Goal: Information Seeking & Learning: Learn about a topic

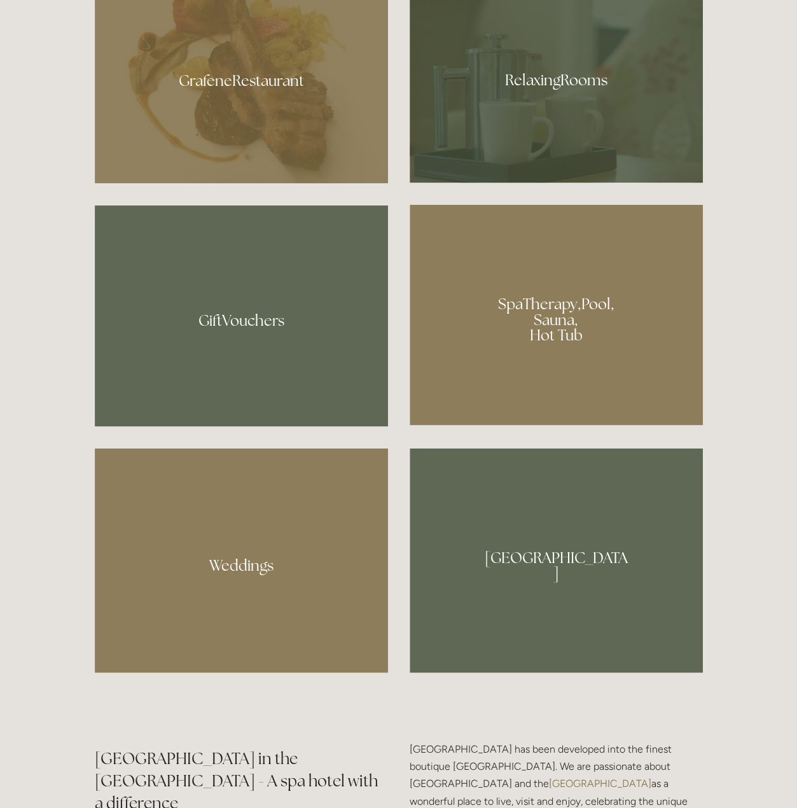
scroll to position [827, 0]
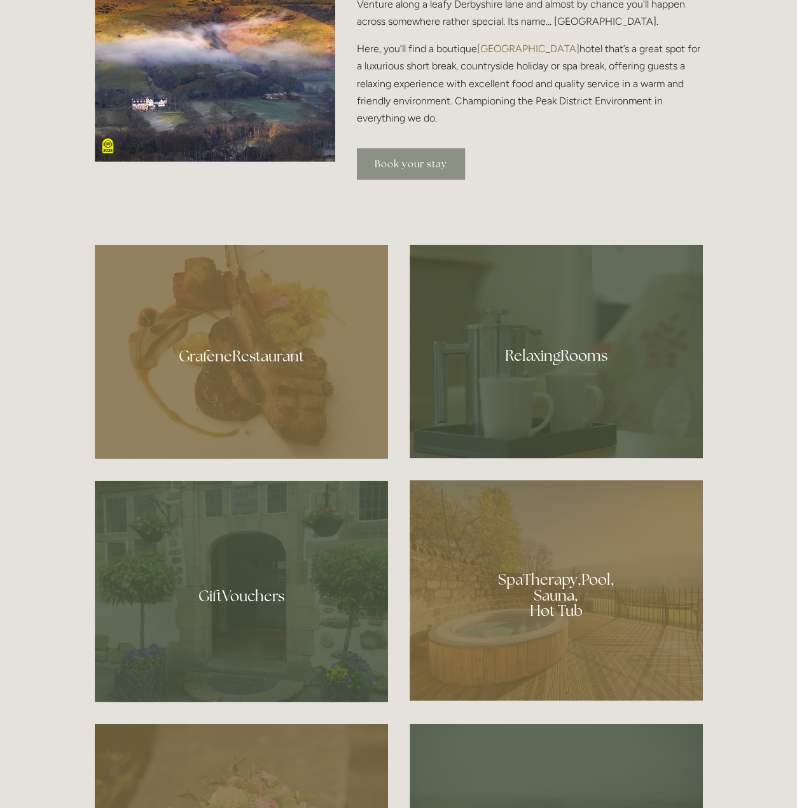
click at [403, 156] on link "Book your stay" at bounding box center [411, 163] width 108 height 31
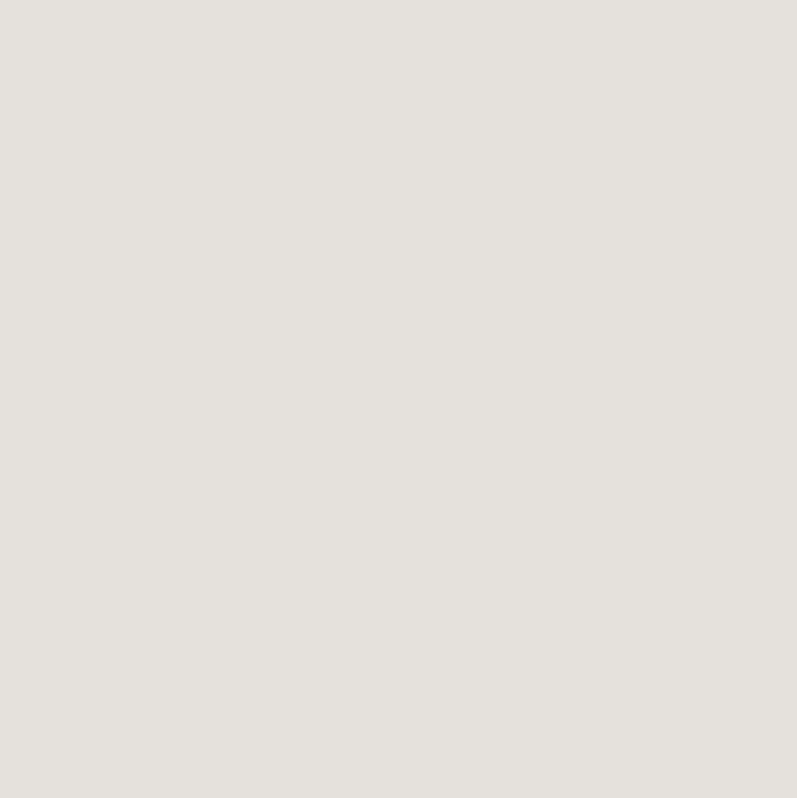
scroll to position [69, 0]
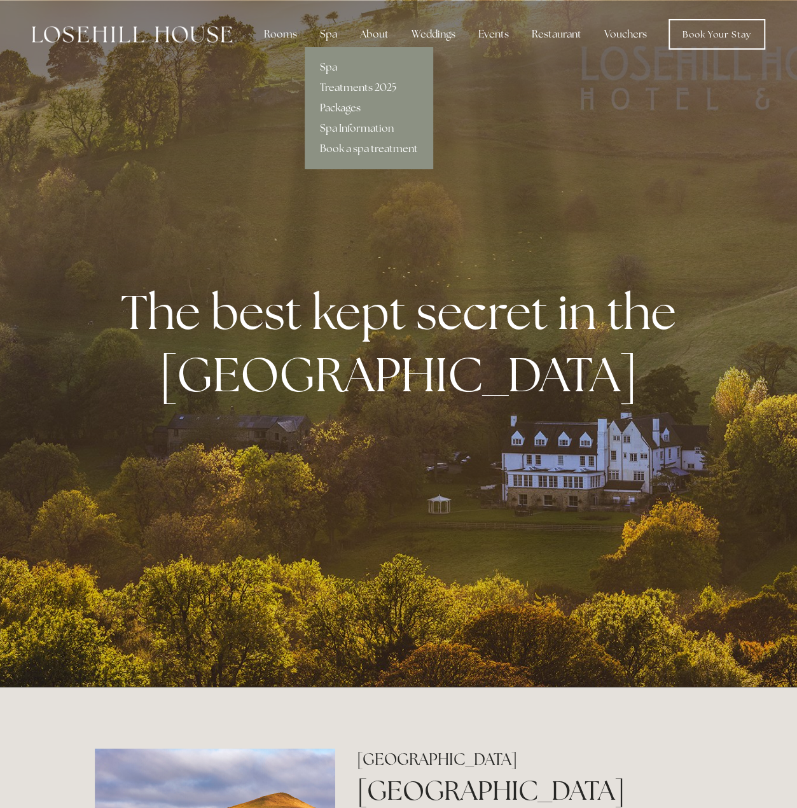
click at [332, 106] on link "Packages" at bounding box center [369, 108] width 129 height 20
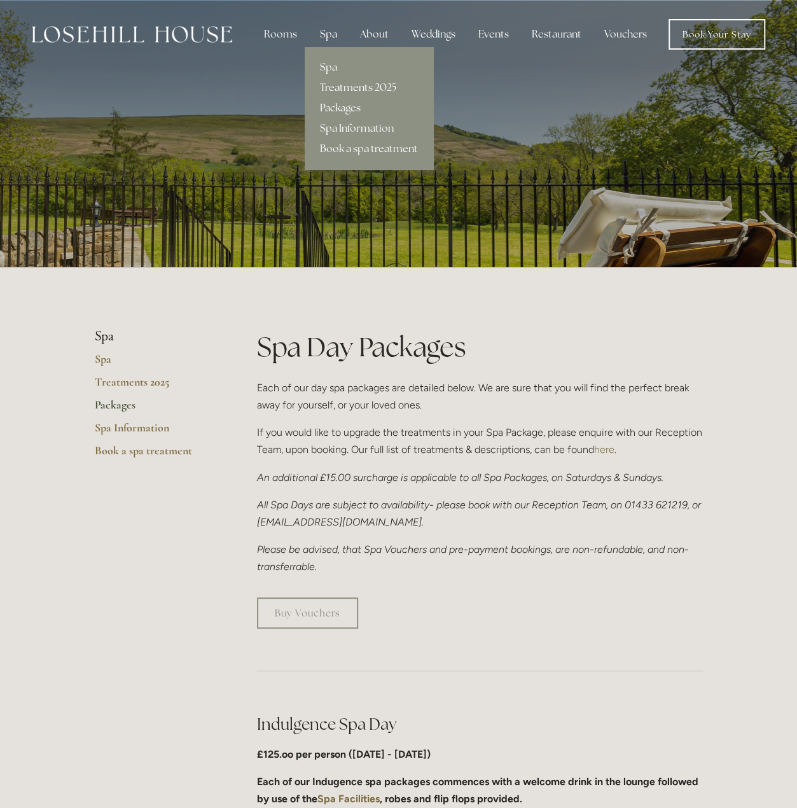
click at [334, 91] on link "Treatments 2025" at bounding box center [369, 88] width 129 height 20
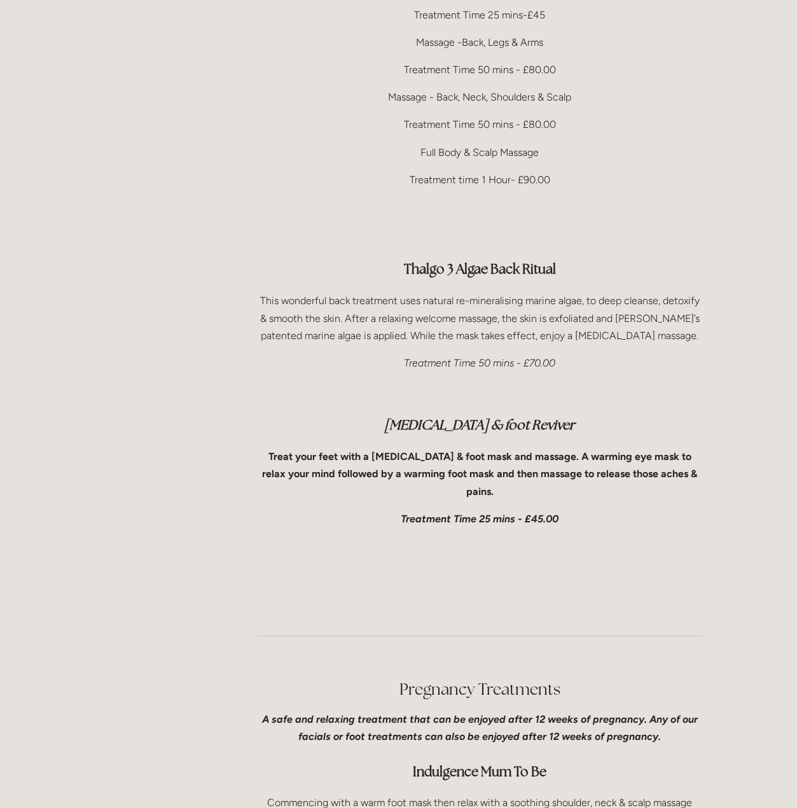
scroll to position [2481, 0]
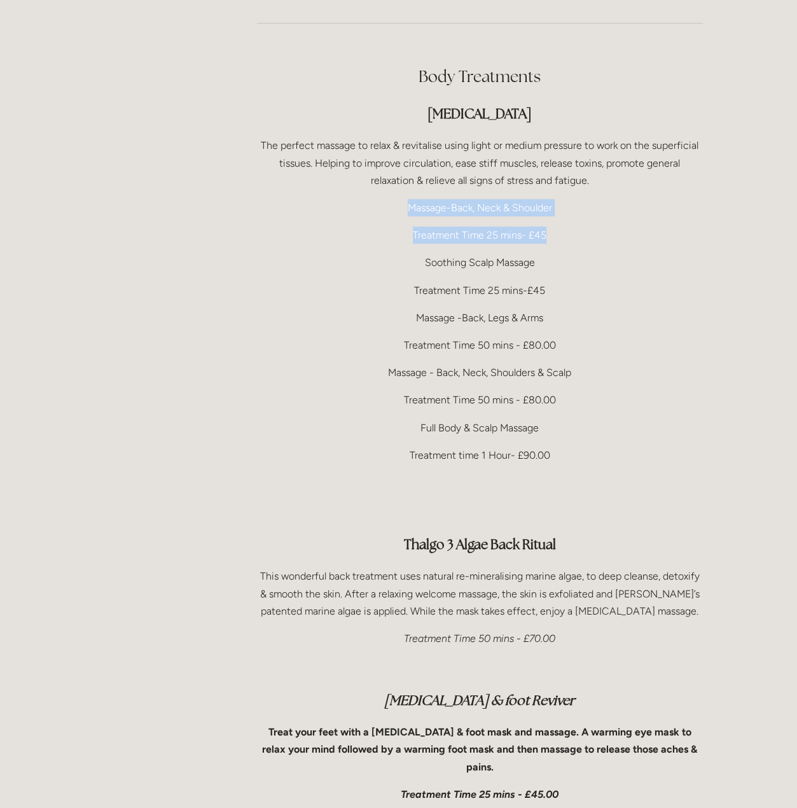
drag, startPoint x: 410, startPoint y: 178, endPoint x: 551, endPoint y: 193, distance: 142.0
click at [551, 193] on div "Body Treatments Therapeutic Massage The perfect massage to relax & revitalise u…" at bounding box center [480, 467] width 446 height 803
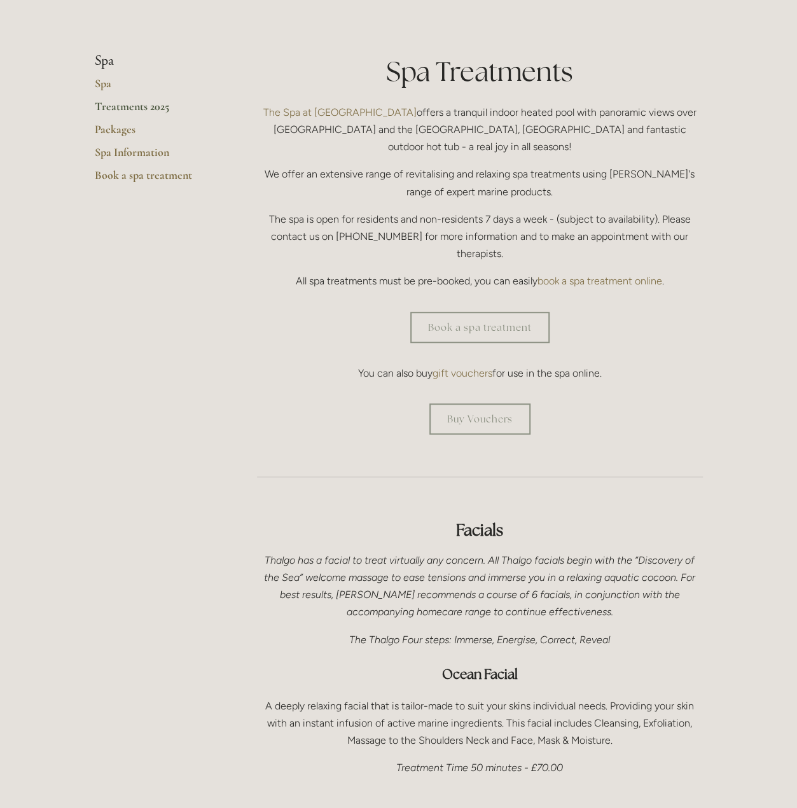
scroll to position [0, 0]
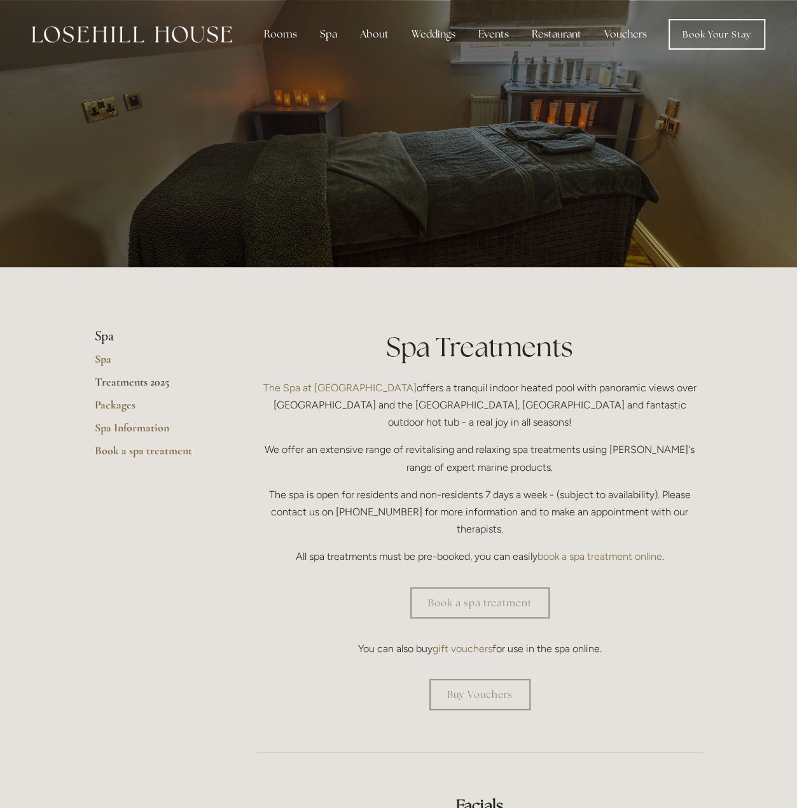
click at [165, 36] on img at bounding box center [132, 34] width 200 height 17
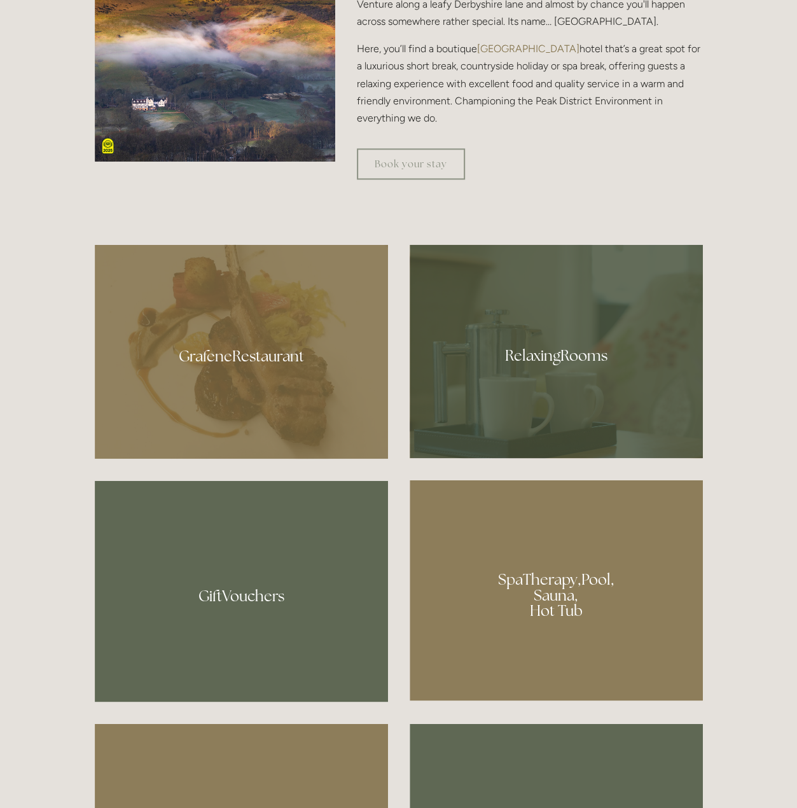
scroll to position [1102, 0]
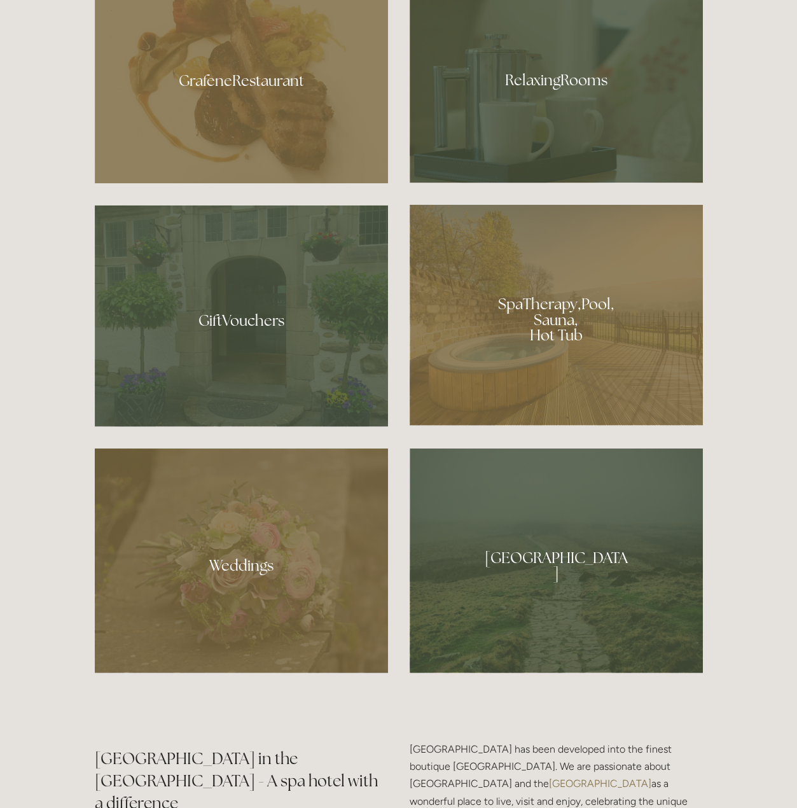
click at [506, 339] on div at bounding box center [556, 314] width 293 height 221
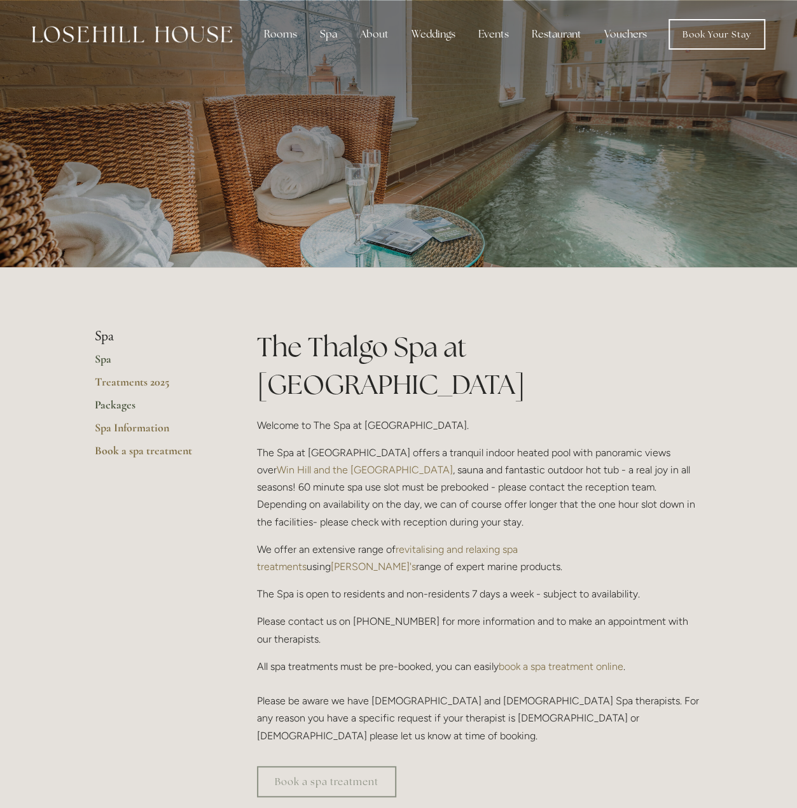
click at [119, 407] on link "Packages" at bounding box center [156, 409] width 122 height 23
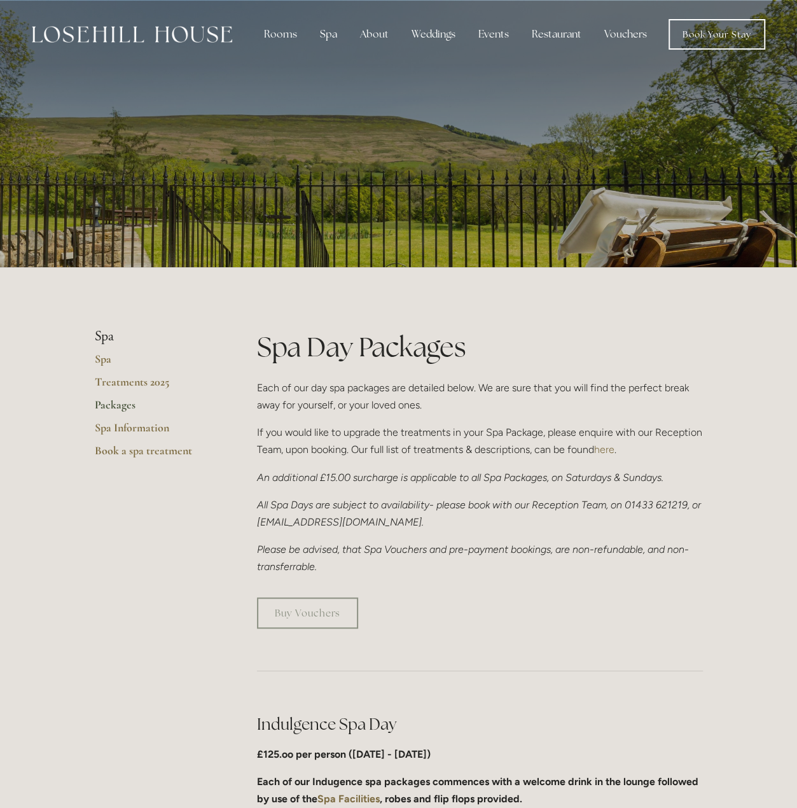
click at [171, 38] on img at bounding box center [132, 34] width 200 height 17
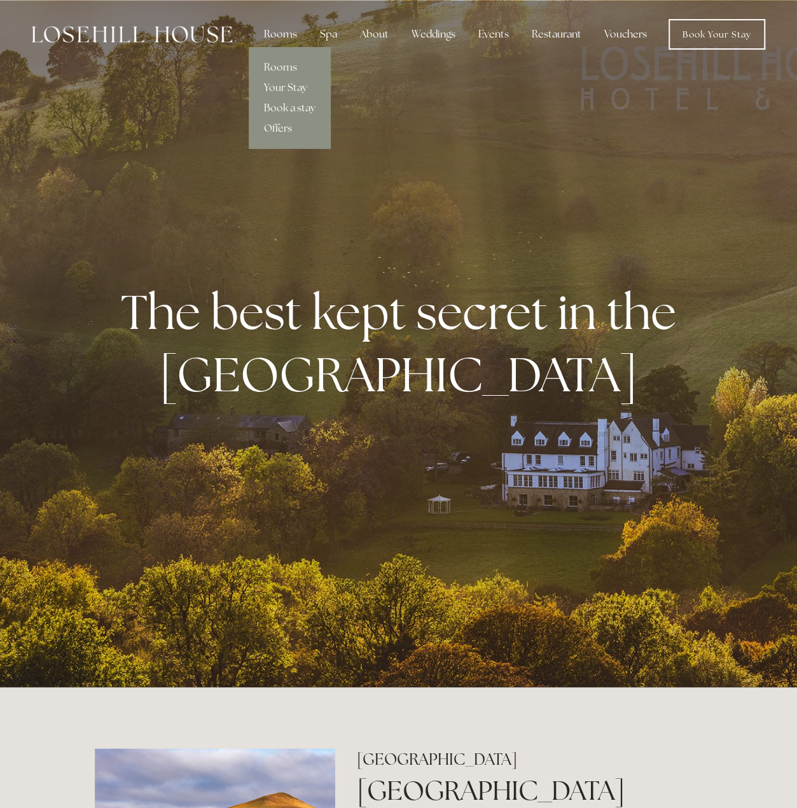
click at [285, 129] on link "Offers" at bounding box center [290, 128] width 82 height 20
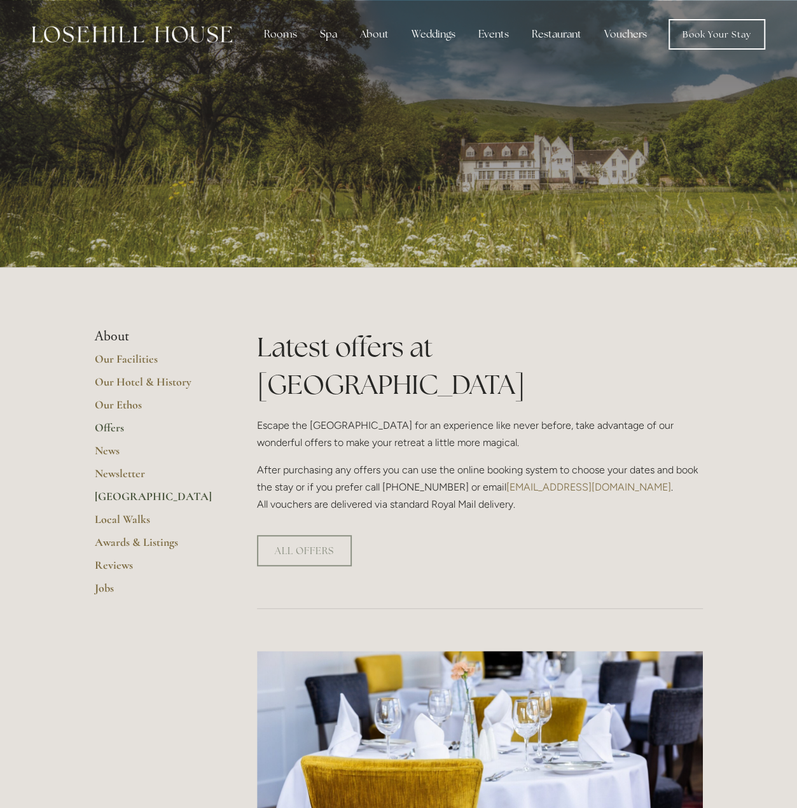
click at [126, 497] on link "[GEOGRAPHIC_DATA]" at bounding box center [156, 500] width 122 height 23
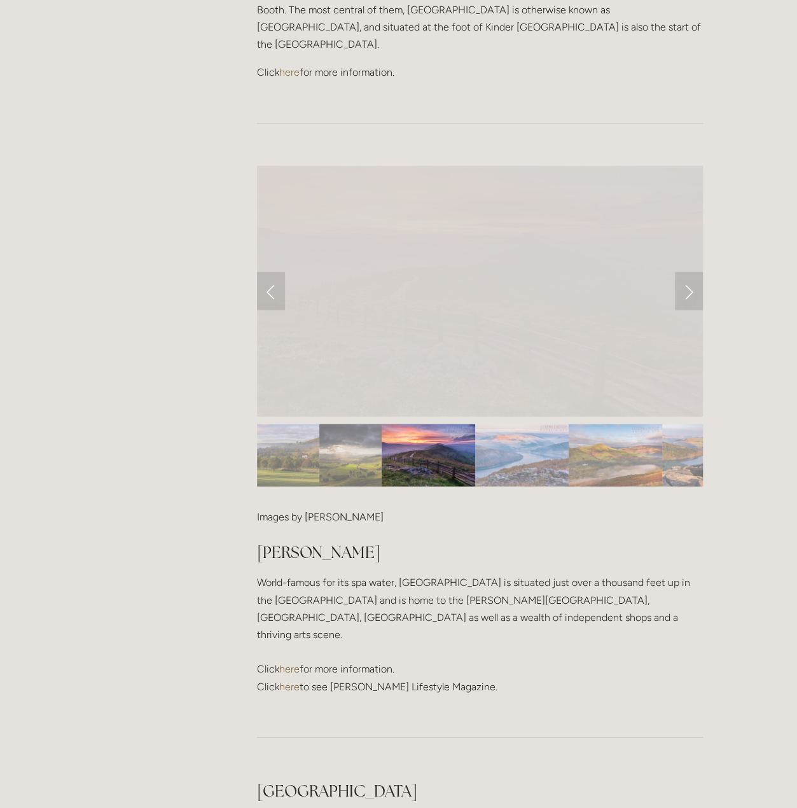
scroll to position [827, 0]
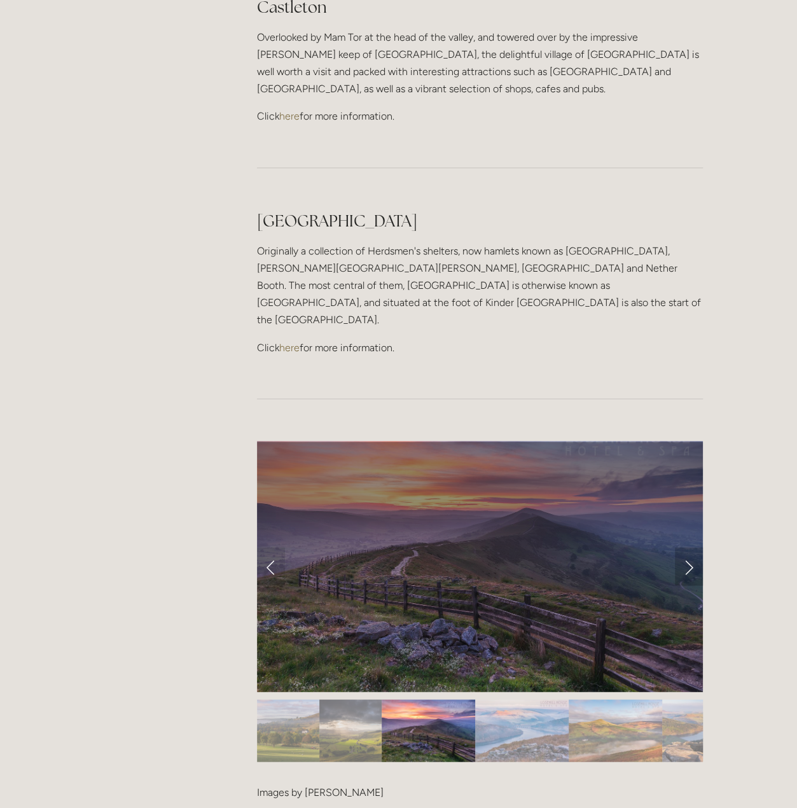
click at [683, 547] on link "Next Slide" at bounding box center [689, 566] width 28 height 38
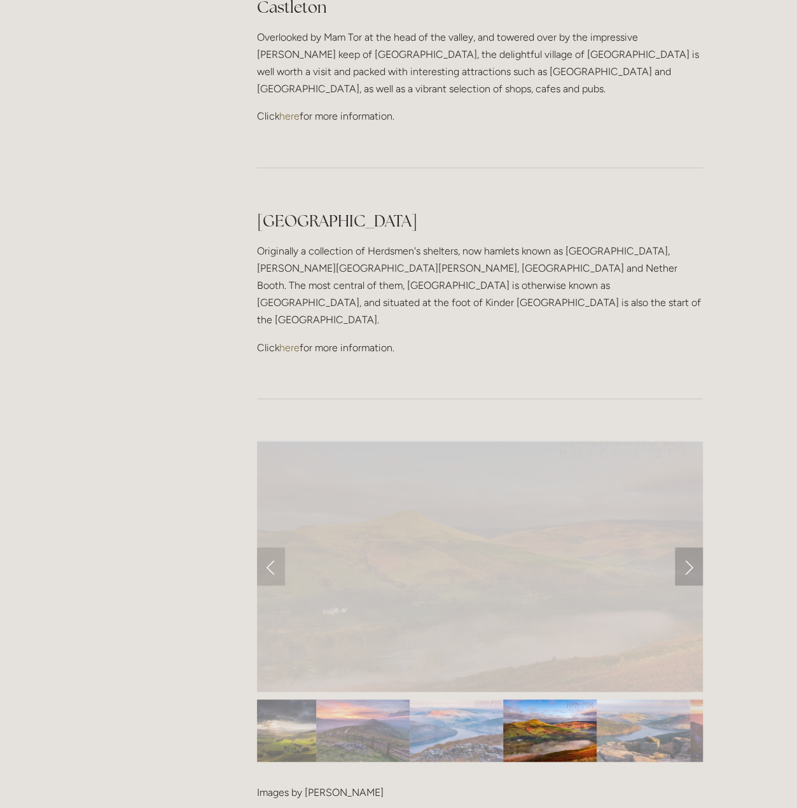
click at [683, 547] on link "Next Slide" at bounding box center [689, 566] width 28 height 38
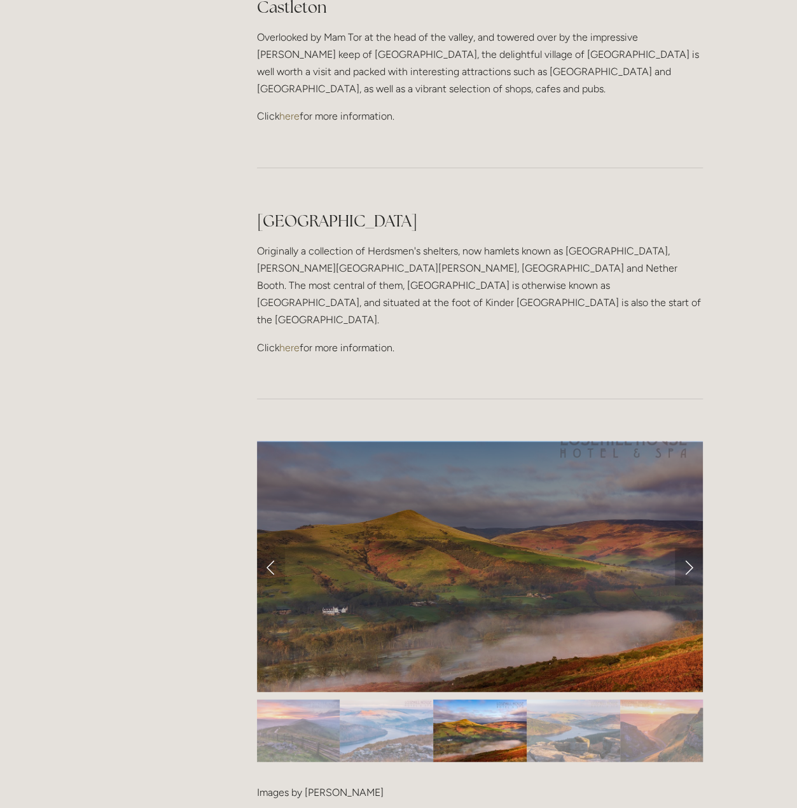
click at [683, 547] on link "Next Slide" at bounding box center [689, 566] width 28 height 38
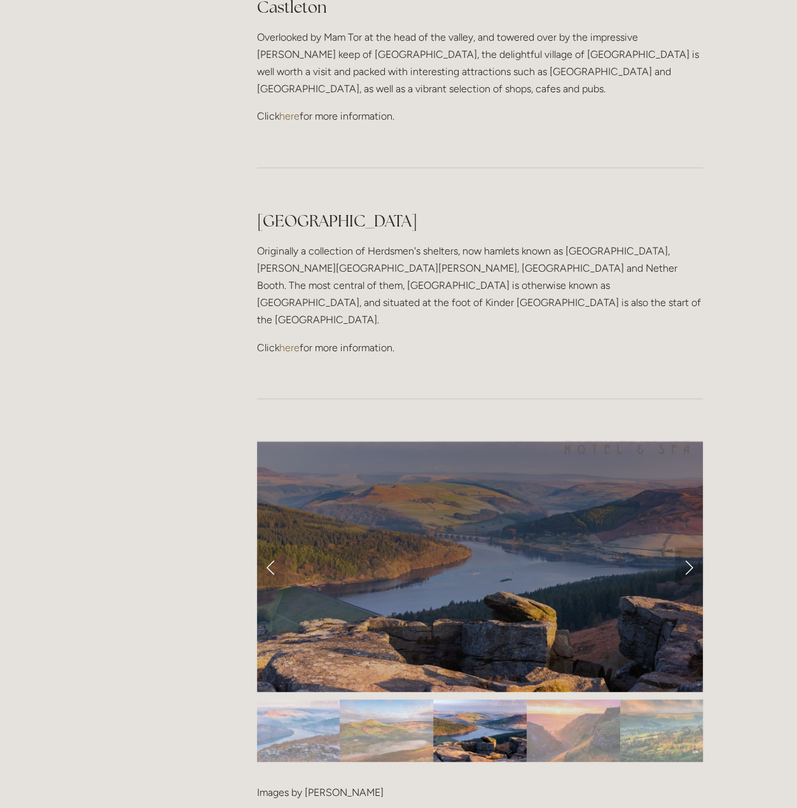
click at [683, 547] on link "Next Slide" at bounding box center [689, 566] width 28 height 38
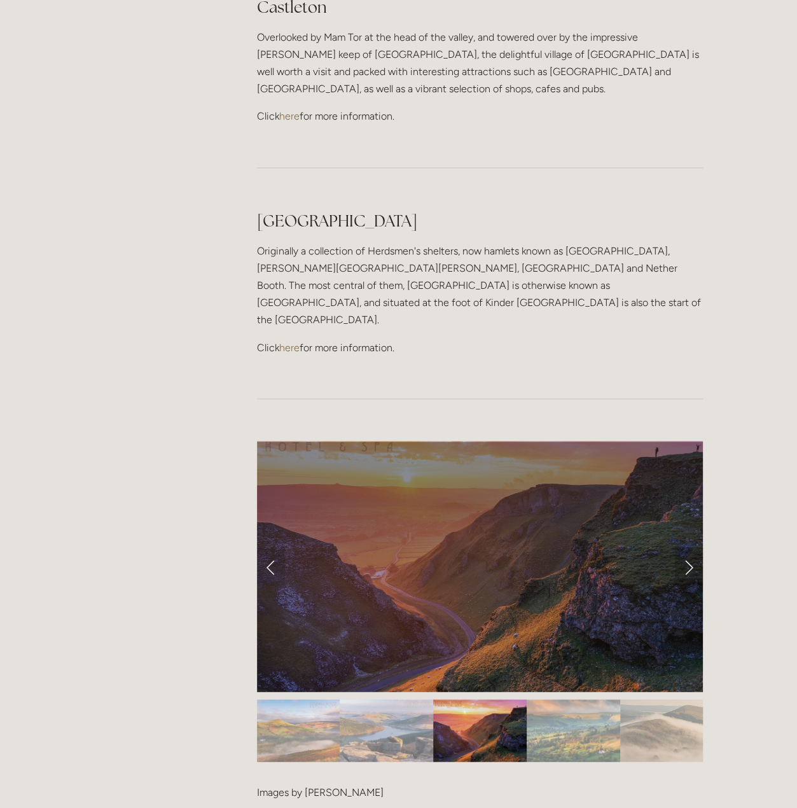
click at [683, 547] on link "Next Slide" at bounding box center [689, 566] width 28 height 38
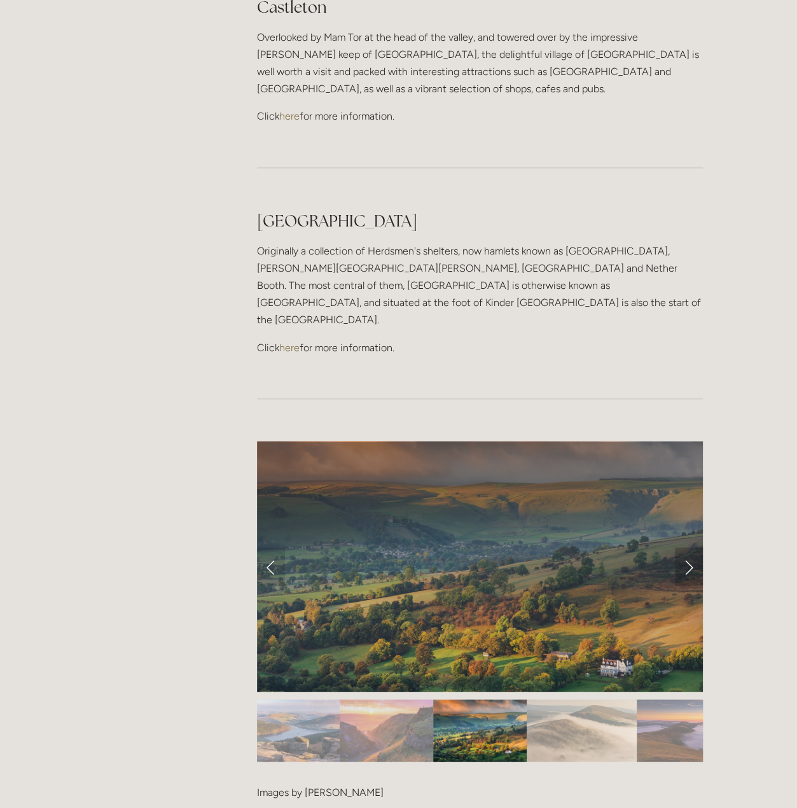
click at [683, 547] on link "Next Slide" at bounding box center [689, 566] width 28 height 38
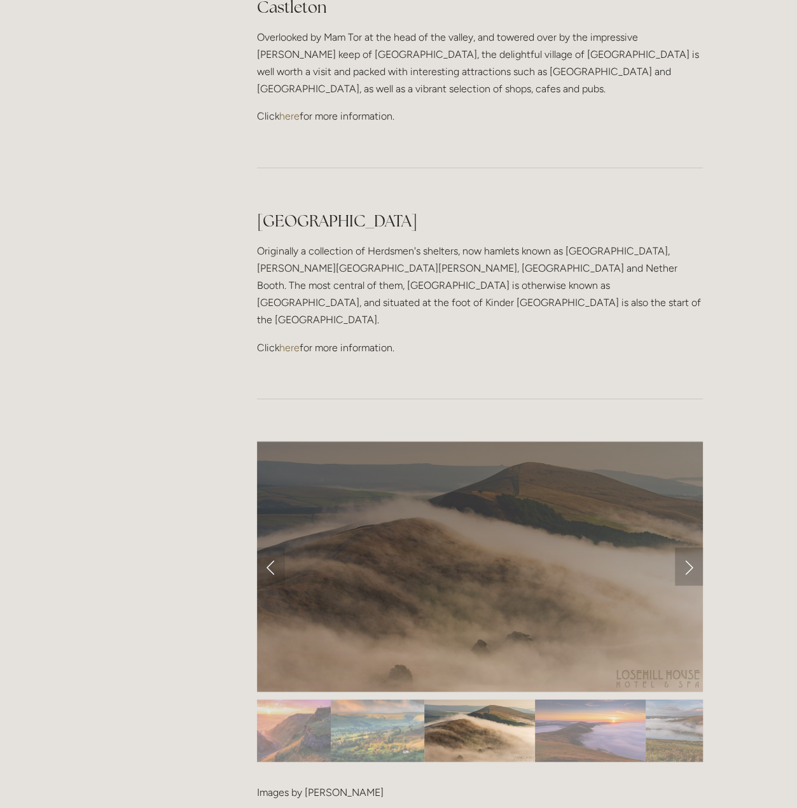
click at [683, 547] on link "Next Slide" at bounding box center [689, 566] width 28 height 38
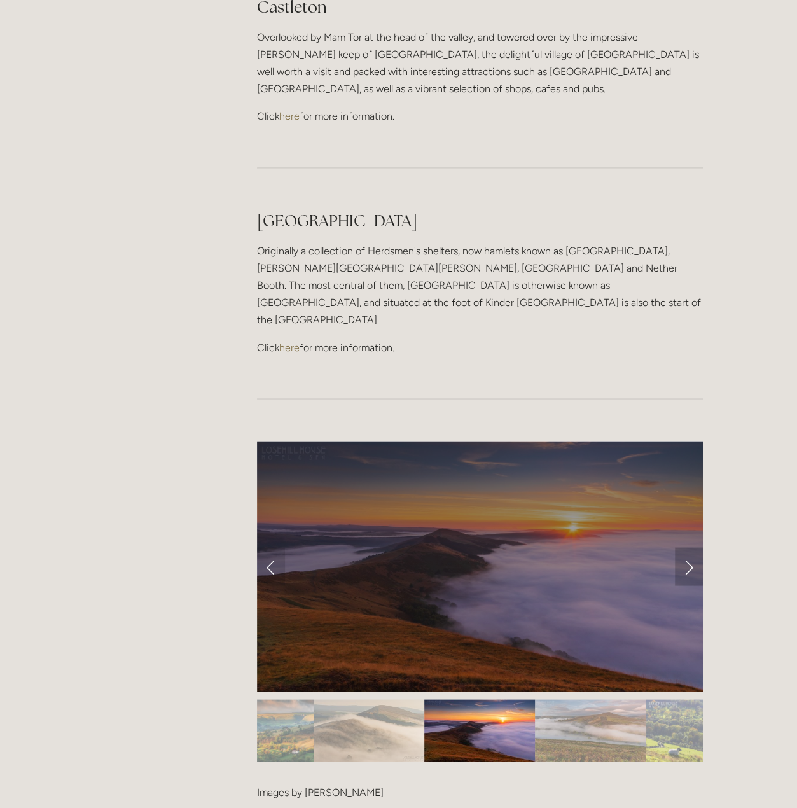
click at [683, 547] on link "Next Slide" at bounding box center [689, 566] width 28 height 38
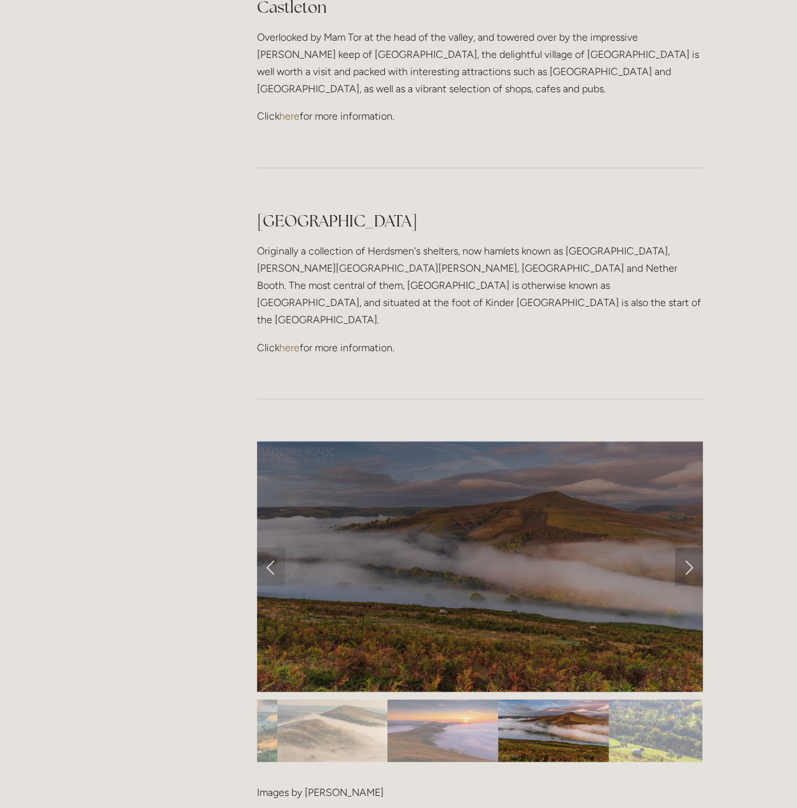
click at [683, 547] on link "Next Slide" at bounding box center [689, 566] width 28 height 38
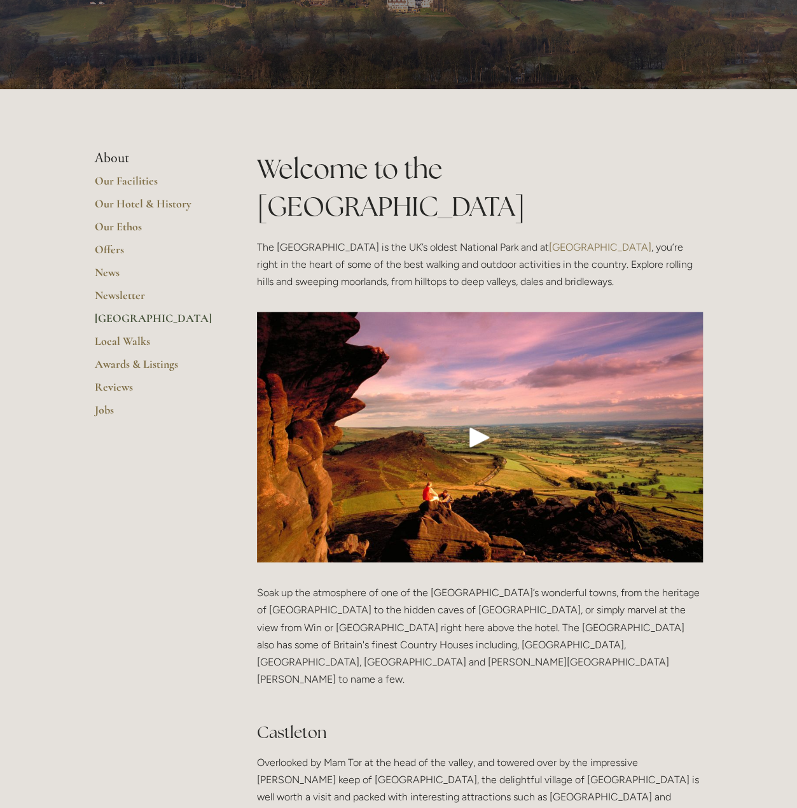
scroll to position [0, 0]
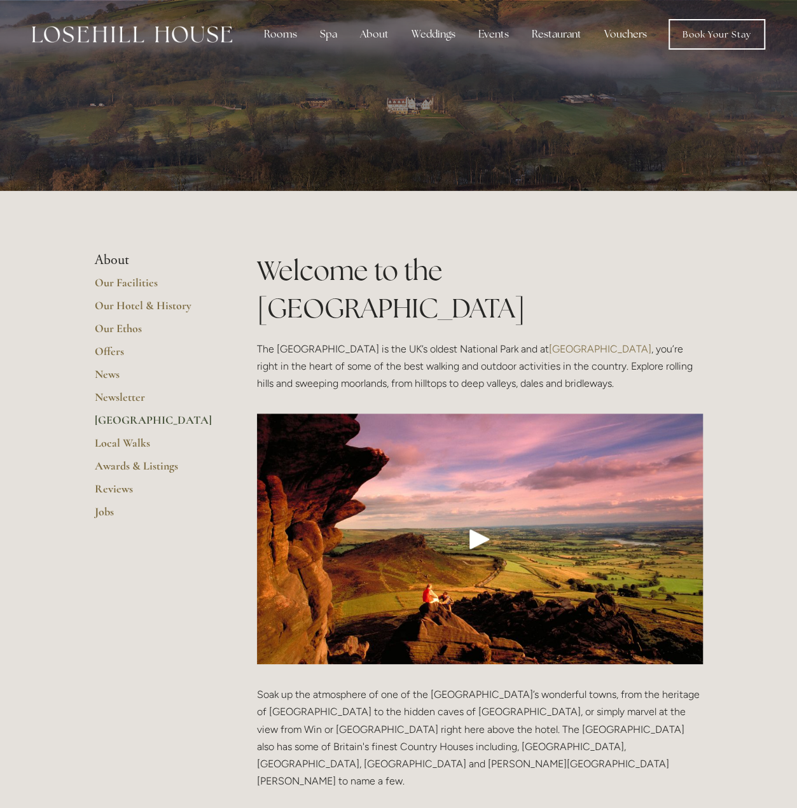
click at [468, 524] on div "Play" at bounding box center [479, 539] width 31 height 31
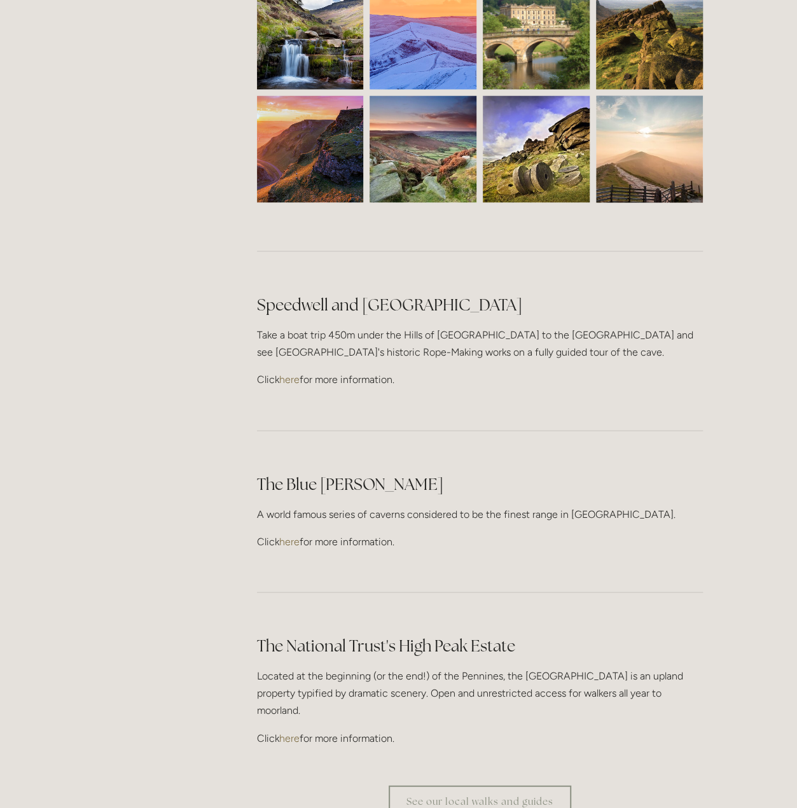
scroll to position [3032, 0]
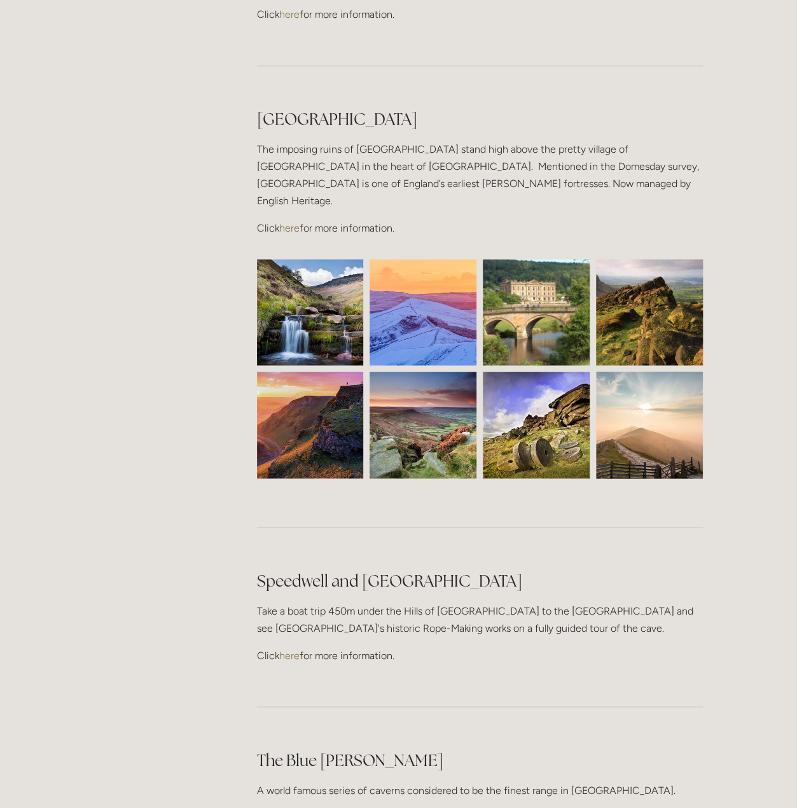
click at [571, 372] on img at bounding box center [526, 425] width 239 height 107
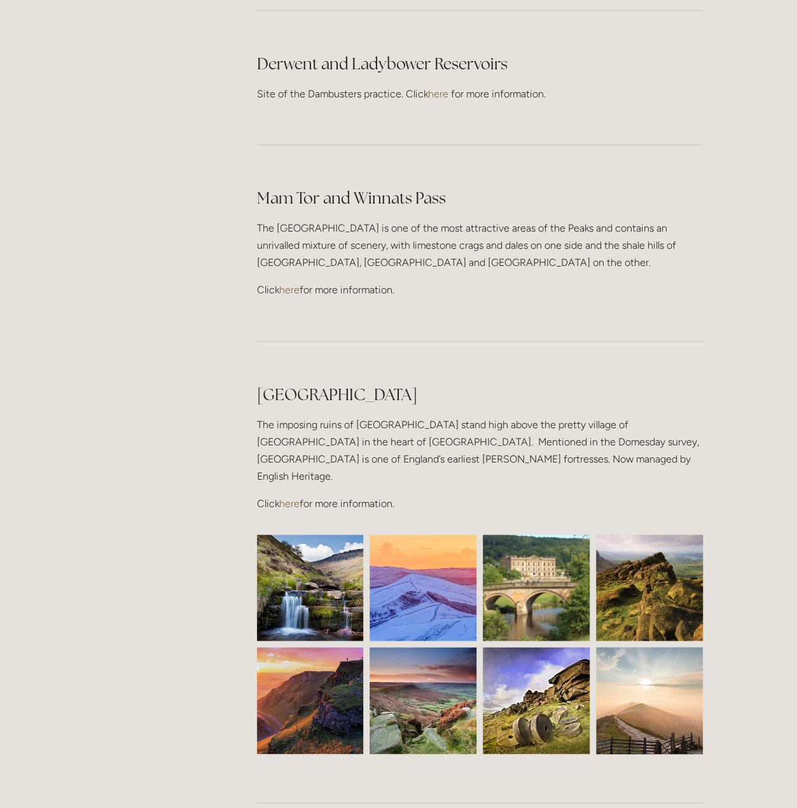
click at [516, 534] on img at bounding box center [535, 587] width 142 height 107
click at [548, 534] on img at bounding box center [535, 587] width 142 height 107
click at [298, 534] on img at bounding box center [310, 587] width 160 height 107
drag, startPoint x: 309, startPoint y: 548, endPoint x: 326, endPoint y: 553, distance: 17.7
click at [309, 647] on img at bounding box center [284, 700] width 160 height 107
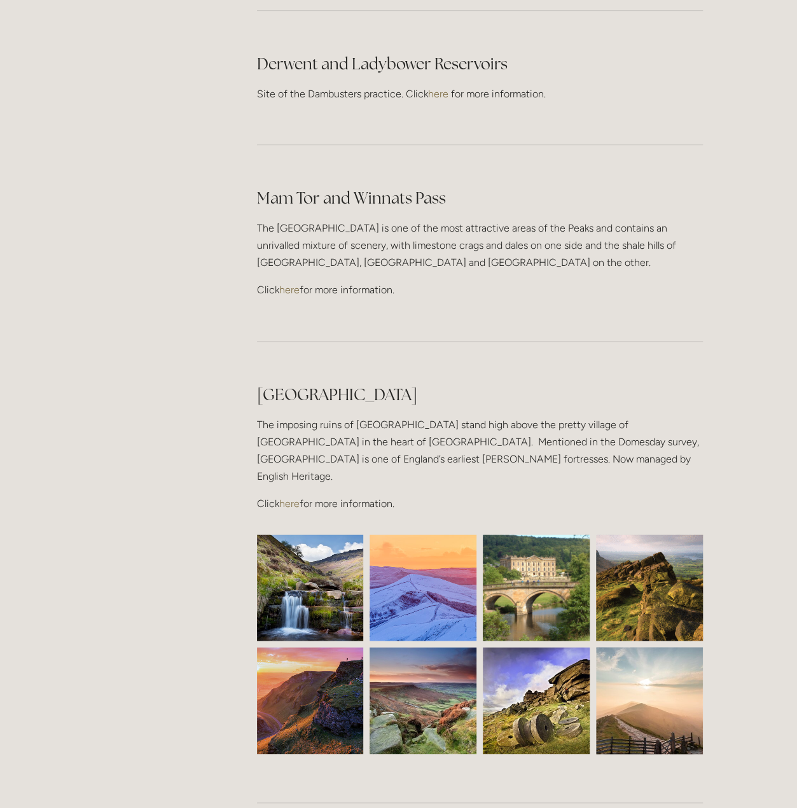
click at [645, 633] on img at bounding box center [649, 701] width 107 height 136
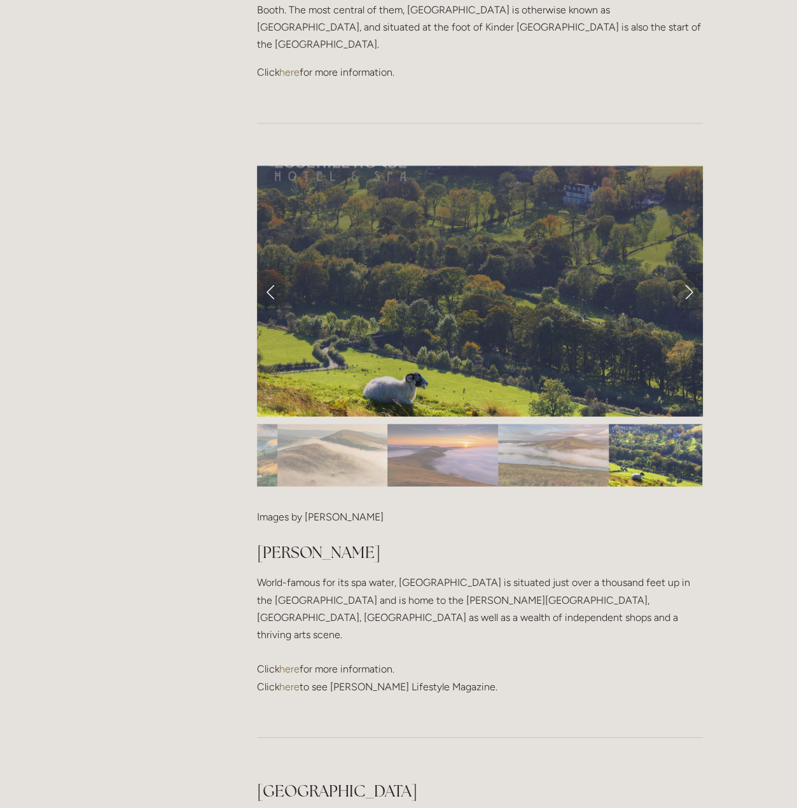
scroll to position [0, 0]
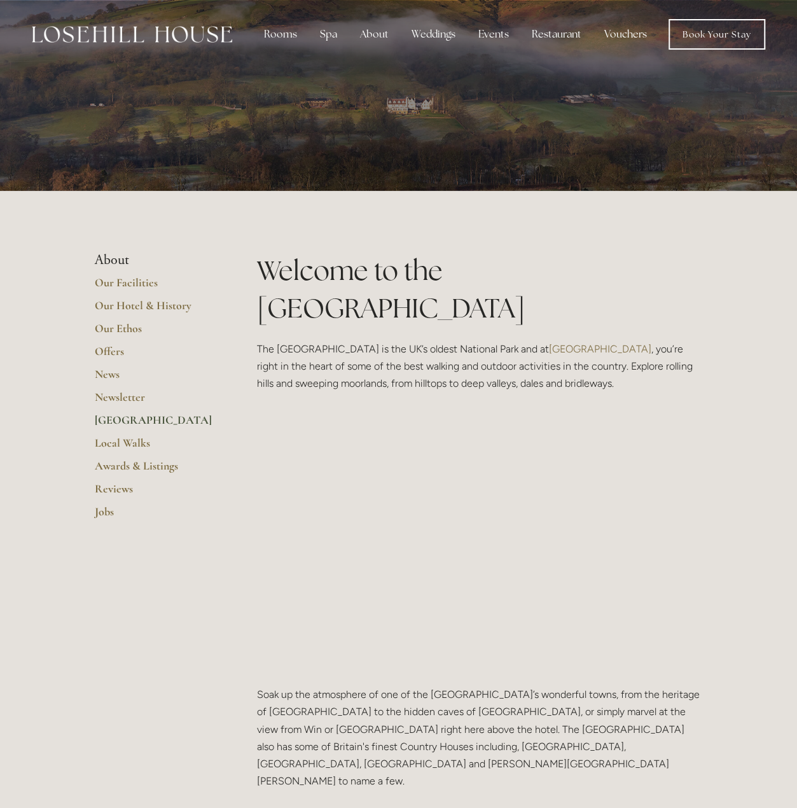
click at [188, 29] on img at bounding box center [132, 34] width 200 height 17
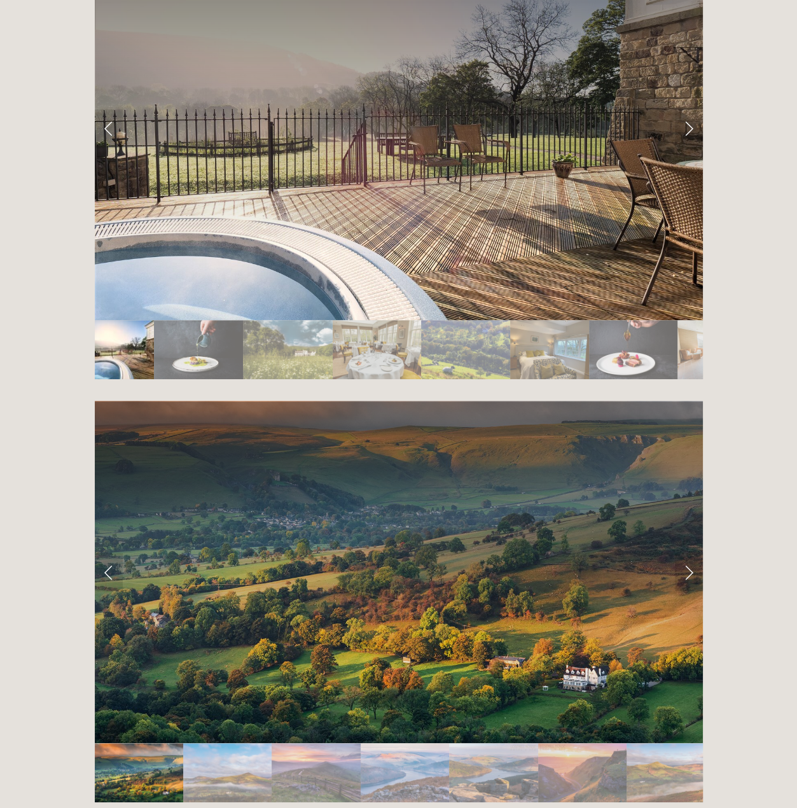
scroll to position [2205, 0]
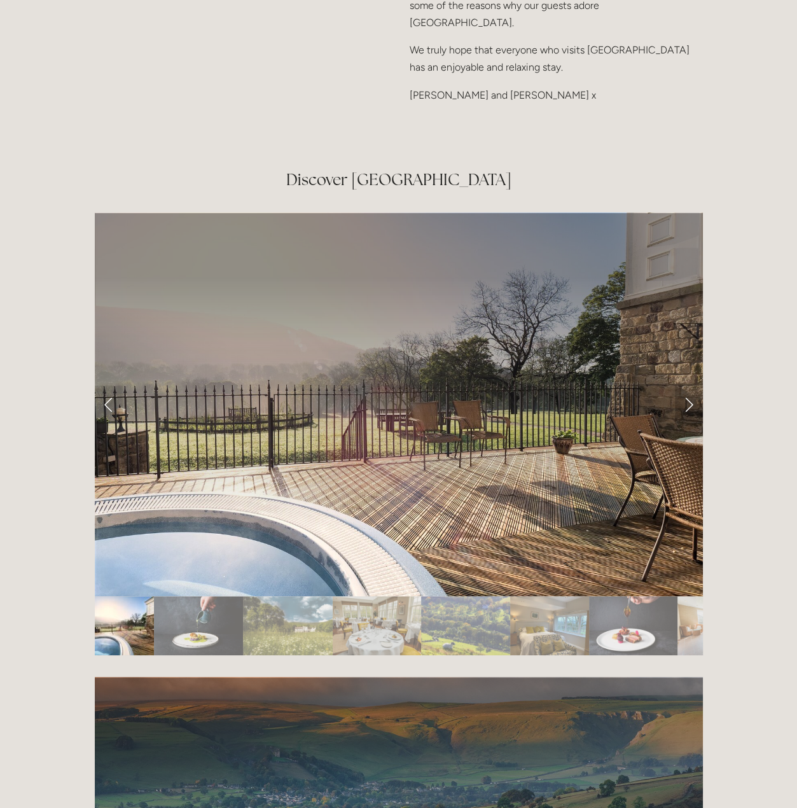
click at [685, 386] on link "Next Slide" at bounding box center [689, 405] width 28 height 38
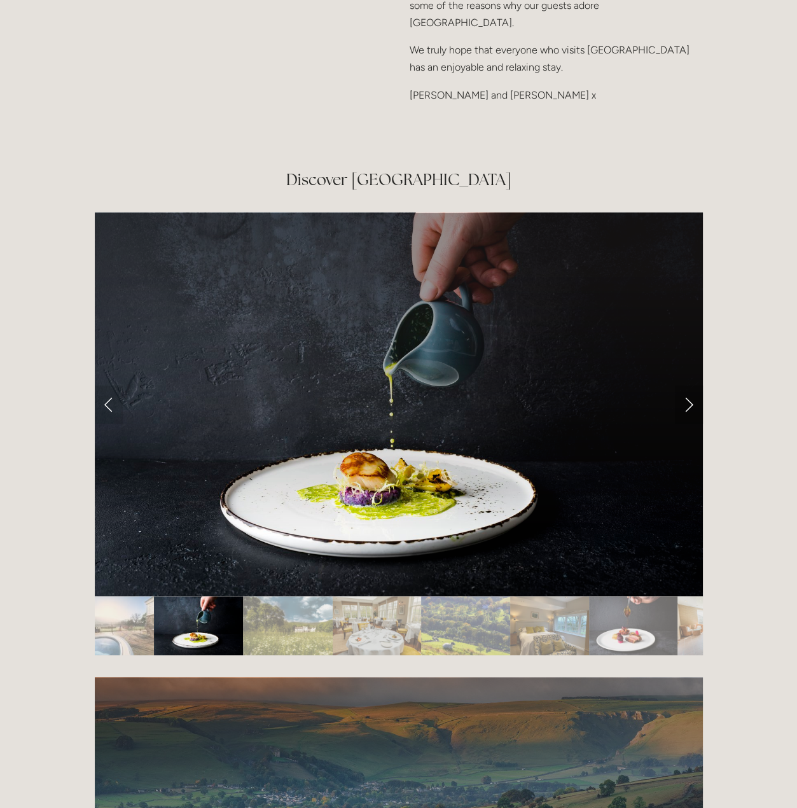
click at [685, 386] on link "Next Slide" at bounding box center [689, 405] width 28 height 38
click at [691, 386] on link "Next Slide" at bounding box center [689, 405] width 28 height 38
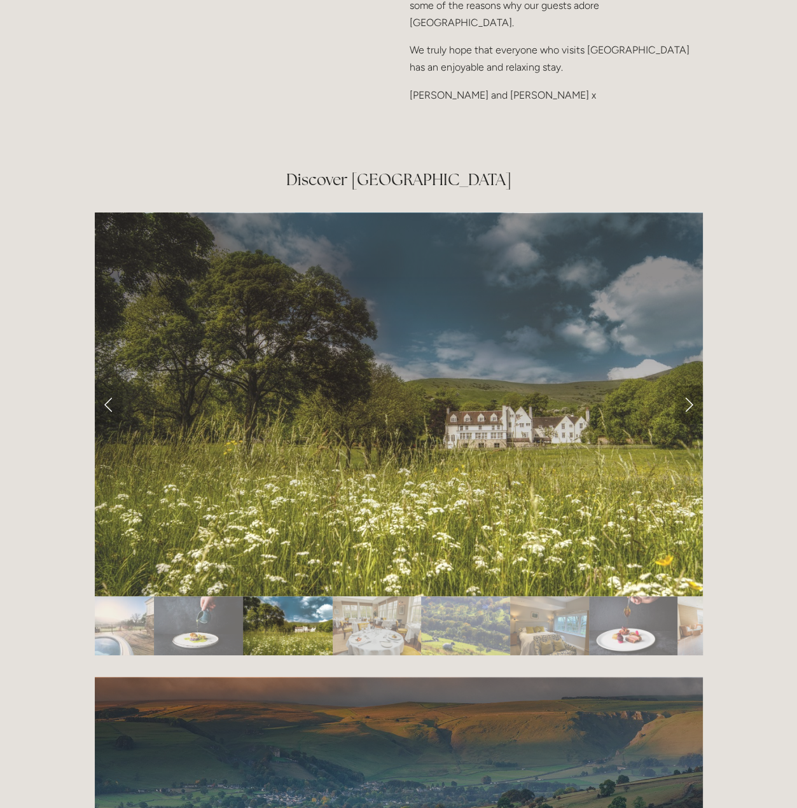
click at [691, 386] on link "Next Slide" at bounding box center [689, 405] width 28 height 38
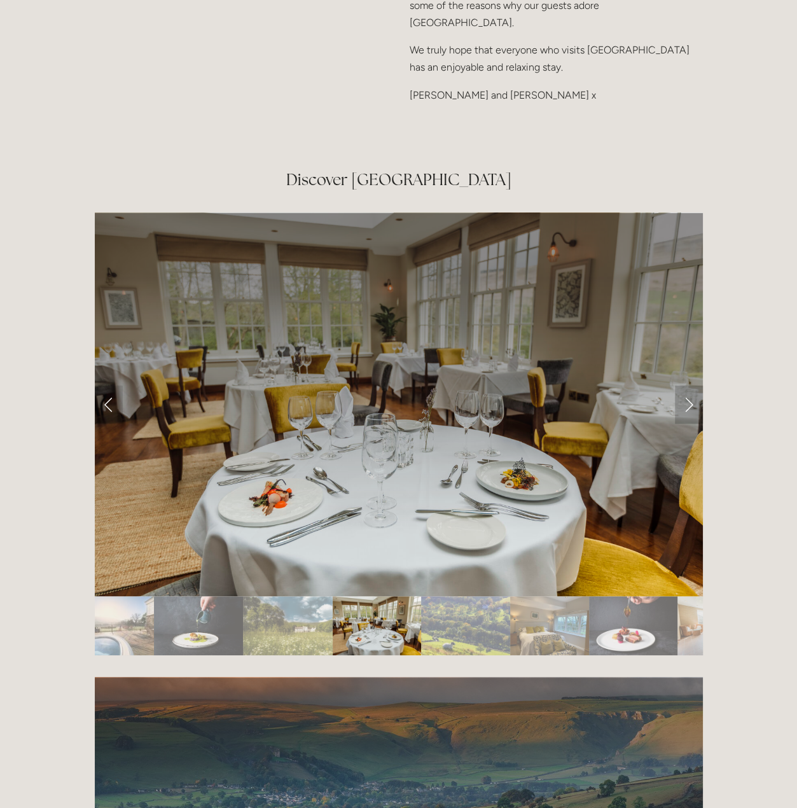
click at [691, 386] on link "Next Slide" at bounding box center [689, 405] width 28 height 38
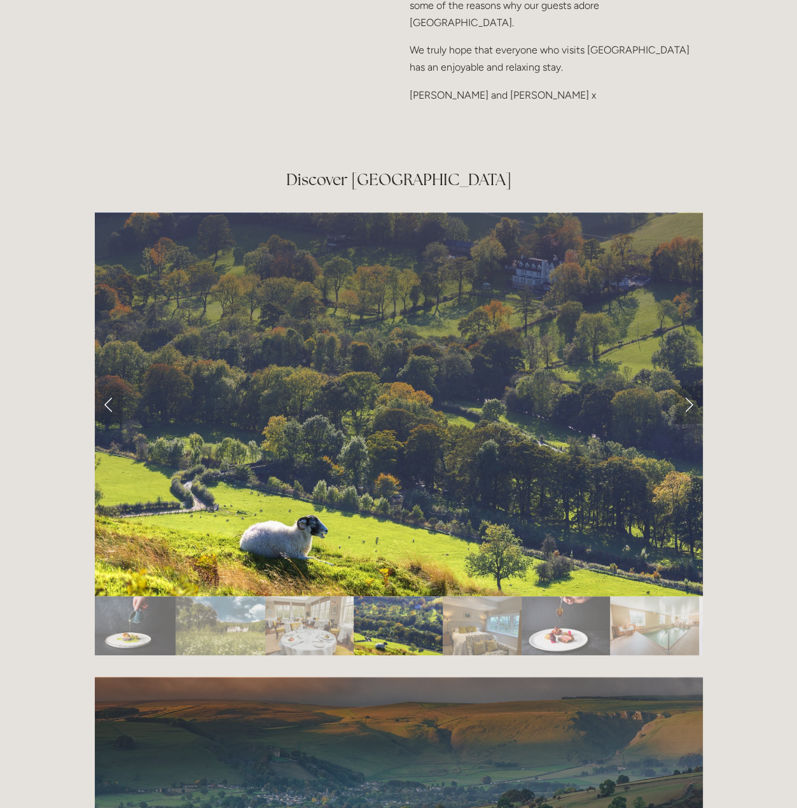
click at [691, 386] on link "Next Slide" at bounding box center [689, 405] width 28 height 38
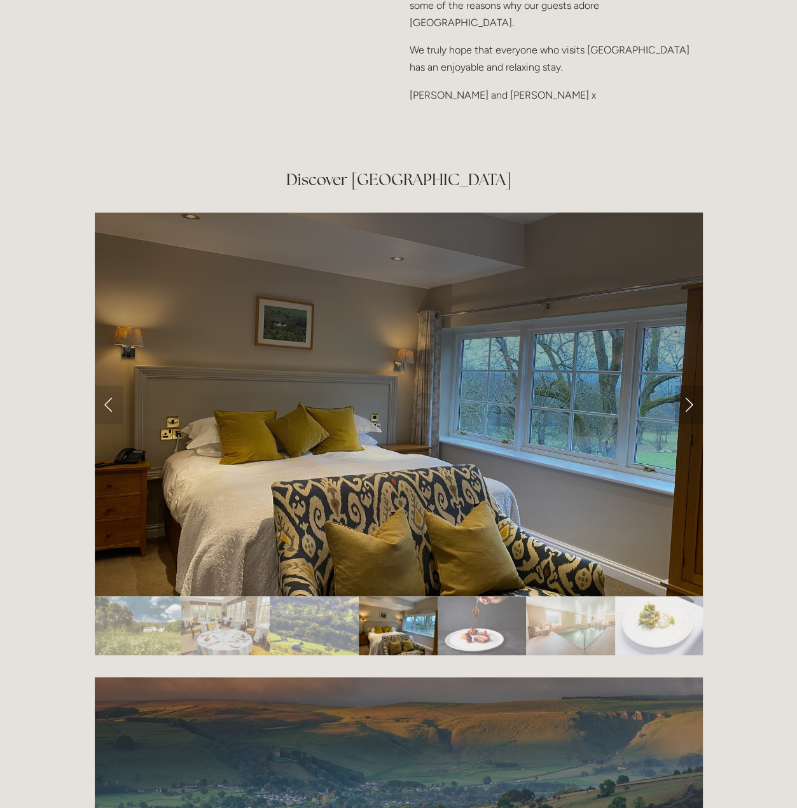
click at [691, 386] on link "Next Slide" at bounding box center [689, 405] width 28 height 38
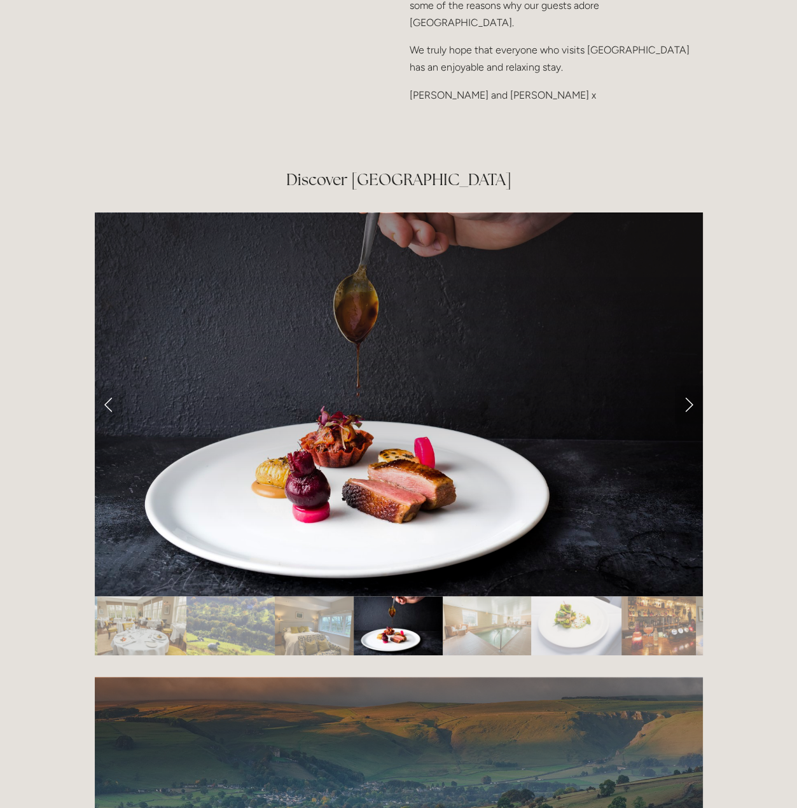
click at [691, 386] on link "Next Slide" at bounding box center [689, 405] width 28 height 38
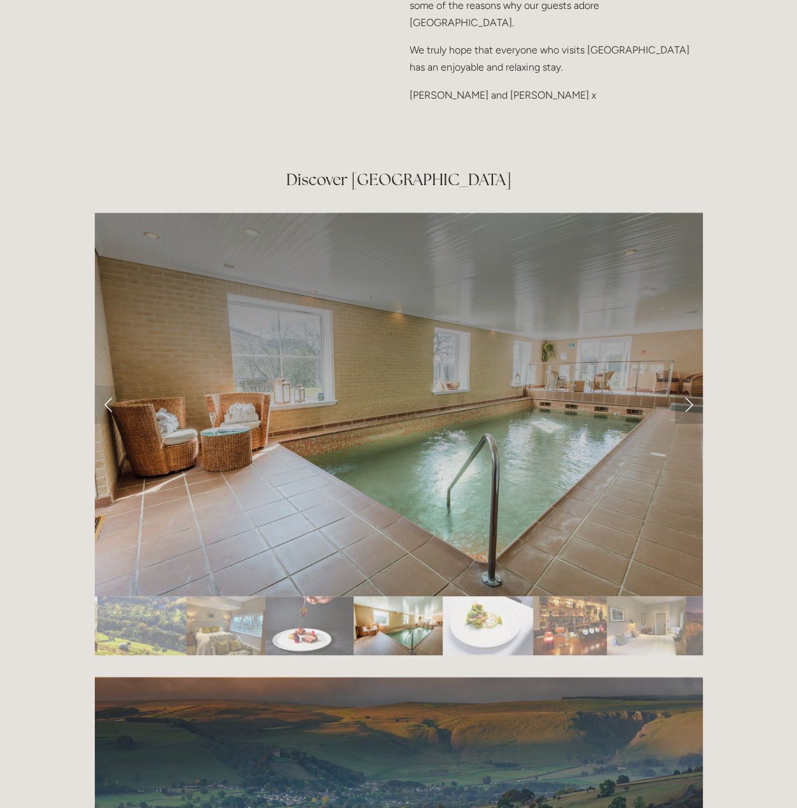
click at [691, 386] on link "Next Slide" at bounding box center [689, 405] width 28 height 38
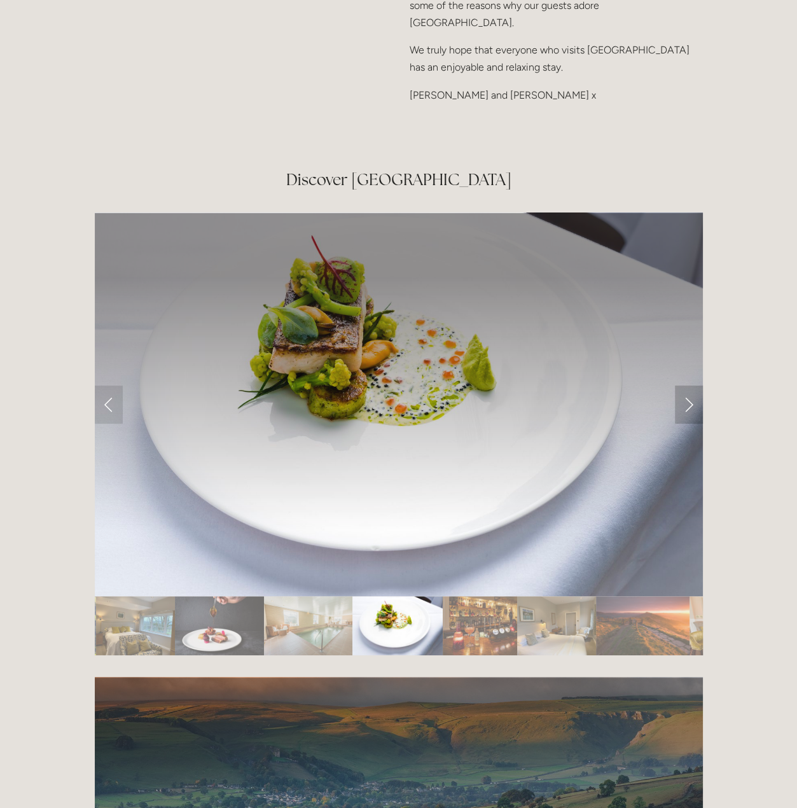
click at [691, 386] on link "Next Slide" at bounding box center [689, 405] width 28 height 38
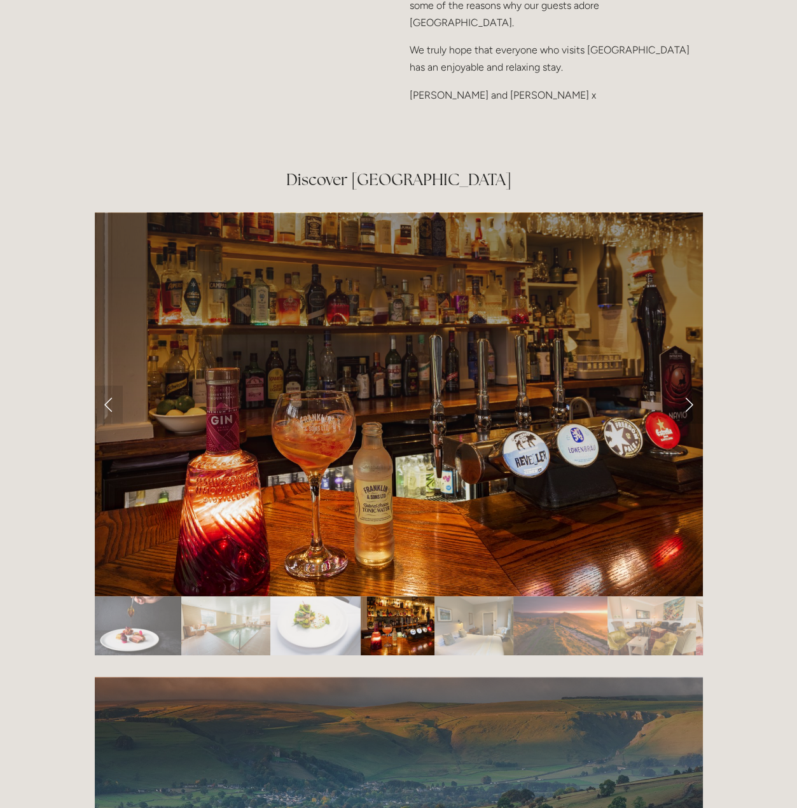
click at [691, 386] on link "Next Slide" at bounding box center [689, 405] width 28 height 38
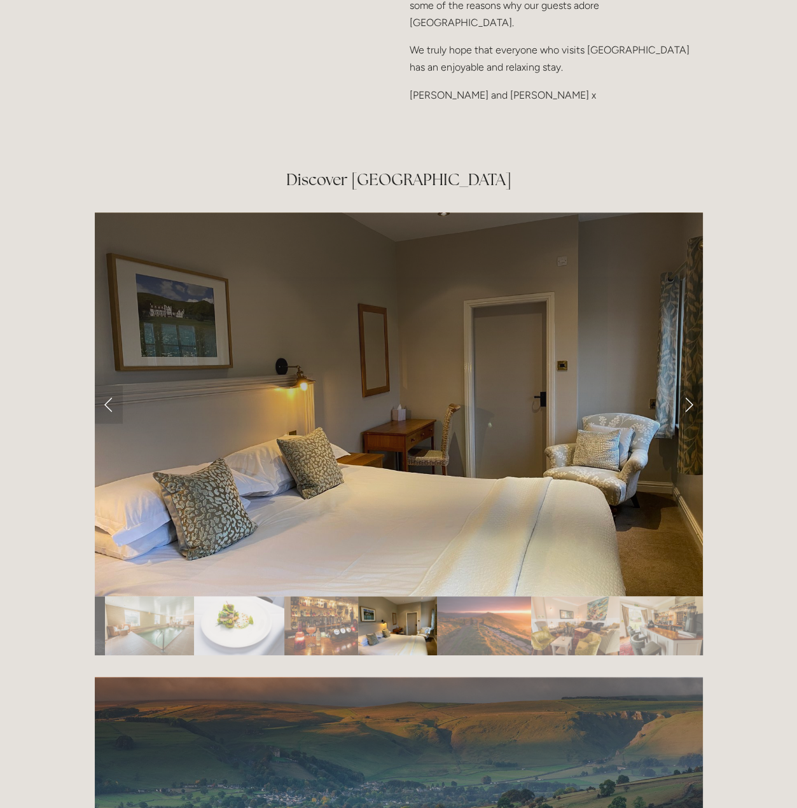
click at [691, 386] on link "Next Slide" at bounding box center [689, 405] width 28 height 38
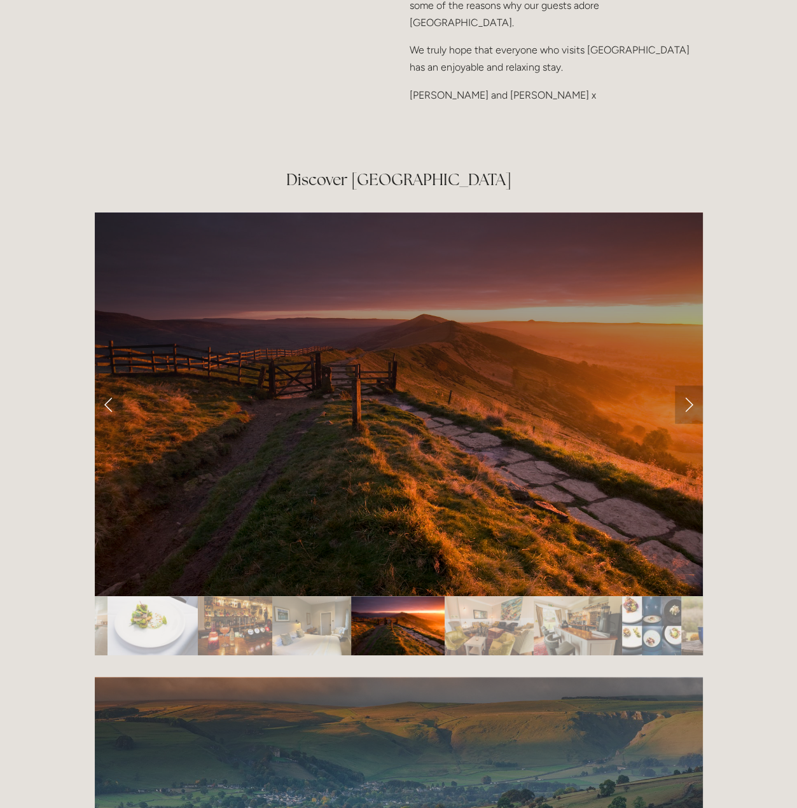
click at [691, 386] on link "Next Slide" at bounding box center [689, 405] width 28 height 38
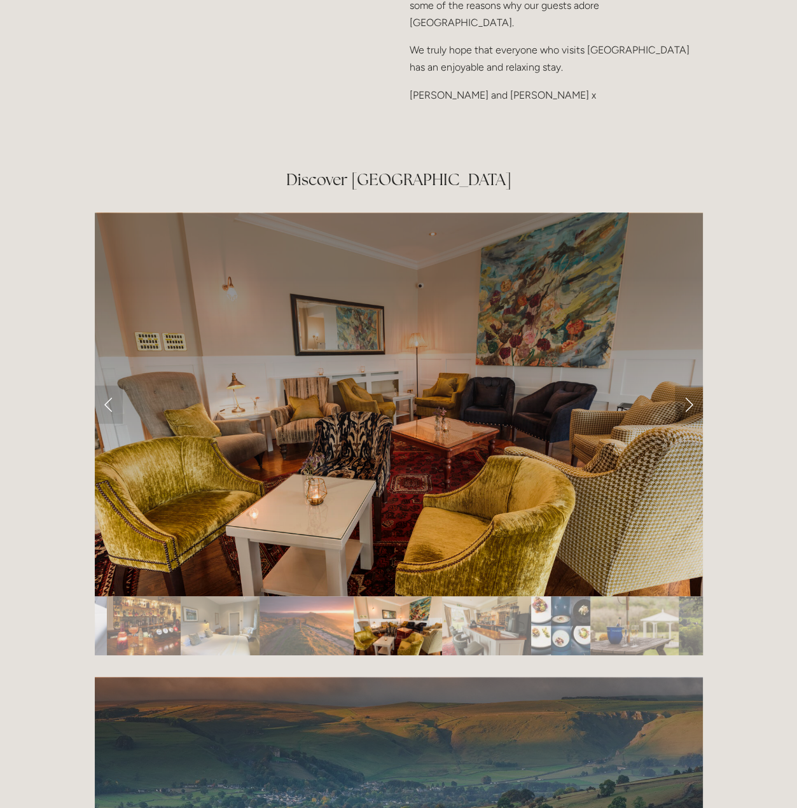
click at [691, 386] on link "Next Slide" at bounding box center [689, 405] width 28 height 38
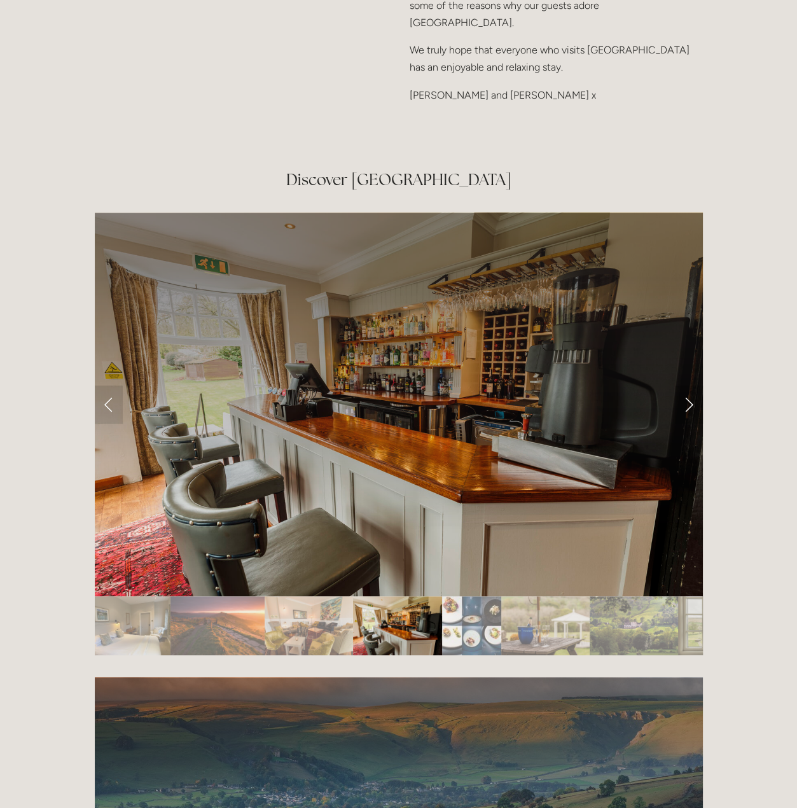
click at [691, 386] on link "Next Slide" at bounding box center [689, 405] width 28 height 38
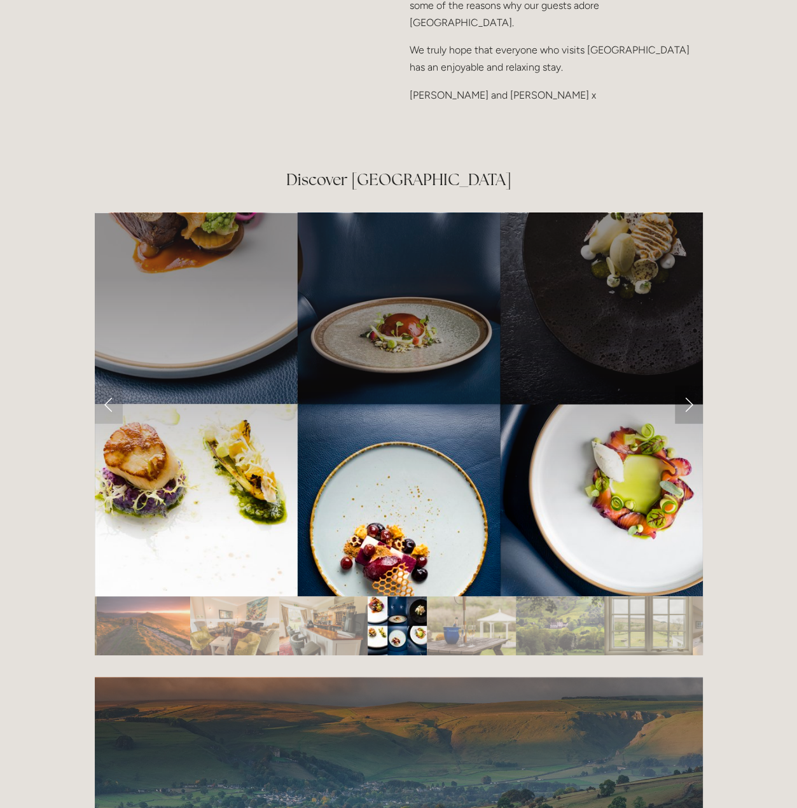
click at [691, 386] on link "Next Slide" at bounding box center [689, 405] width 28 height 38
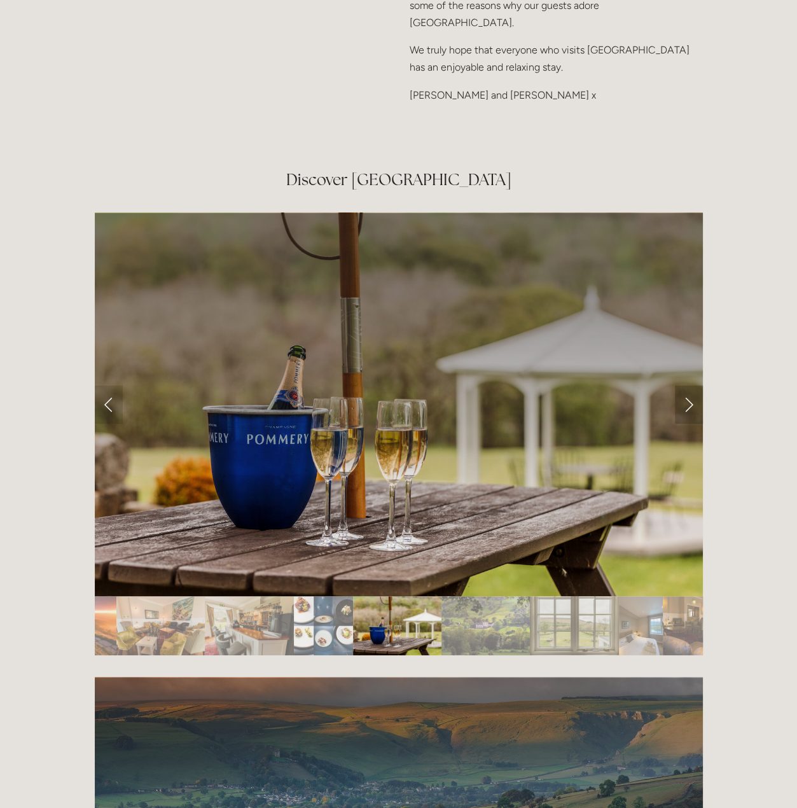
click at [691, 386] on link "Next Slide" at bounding box center [689, 405] width 28 height 38
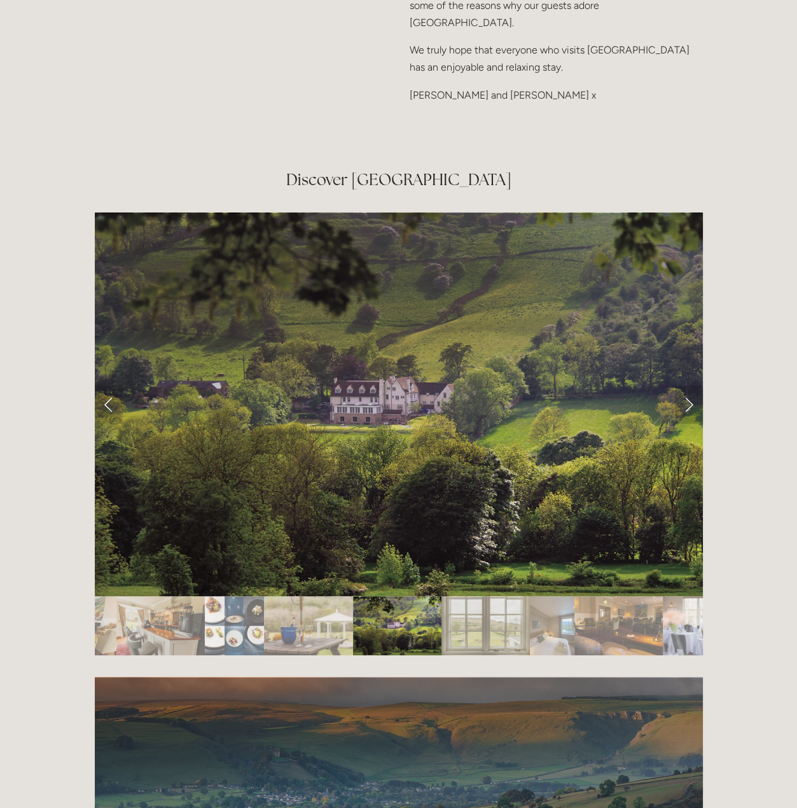
click at [691, 386] on link "Next Slide" at bounding box center [689, 405] width 28 height 38
